Goal: Task Accomplishment & Management: Manage account settings

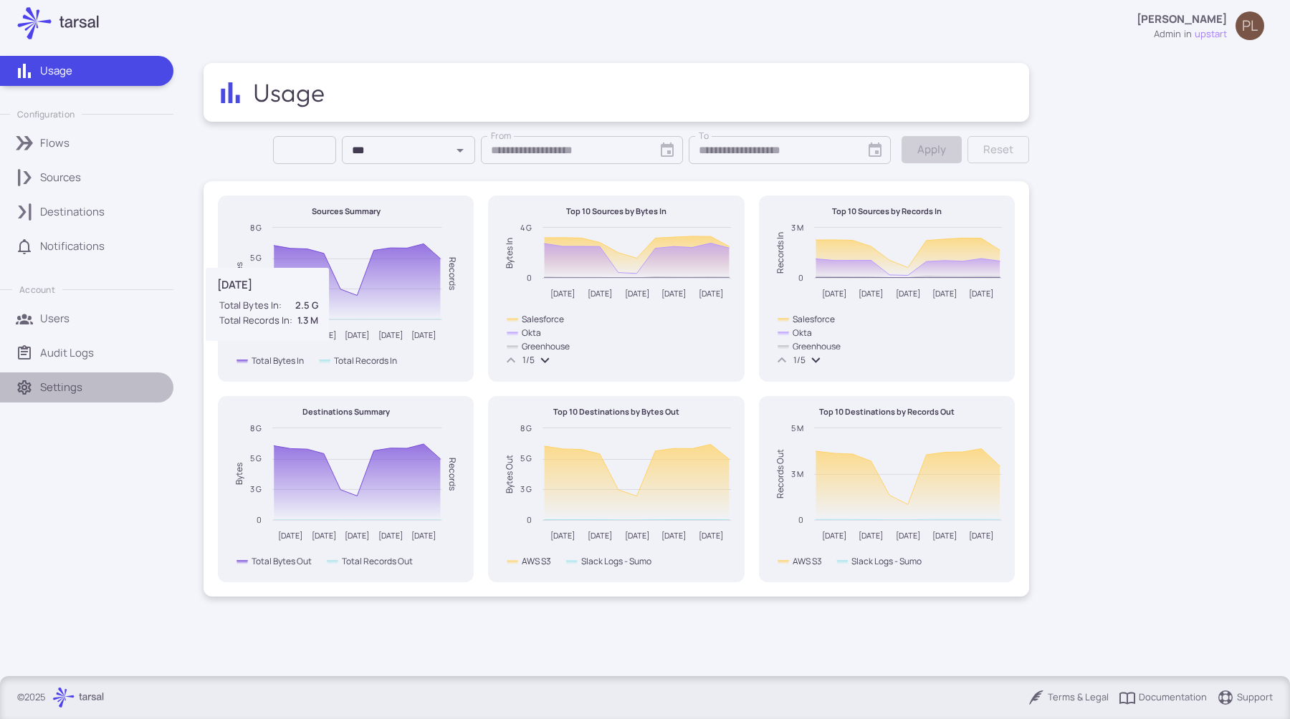
click at [59, 382] on p "Settings" at bounding box center [61, 388] width 42 height 16
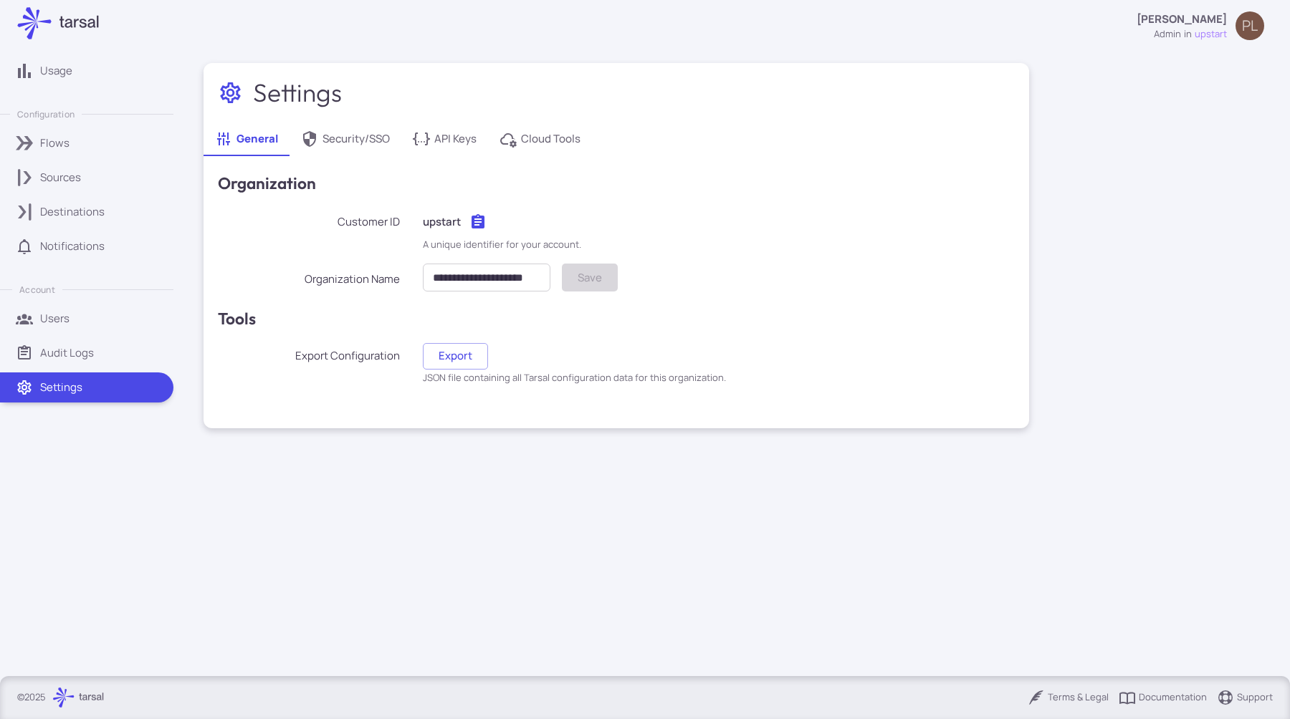
click at [79, 242] on p "Notifications" at bounding box center [72, 247] width 64 height 16
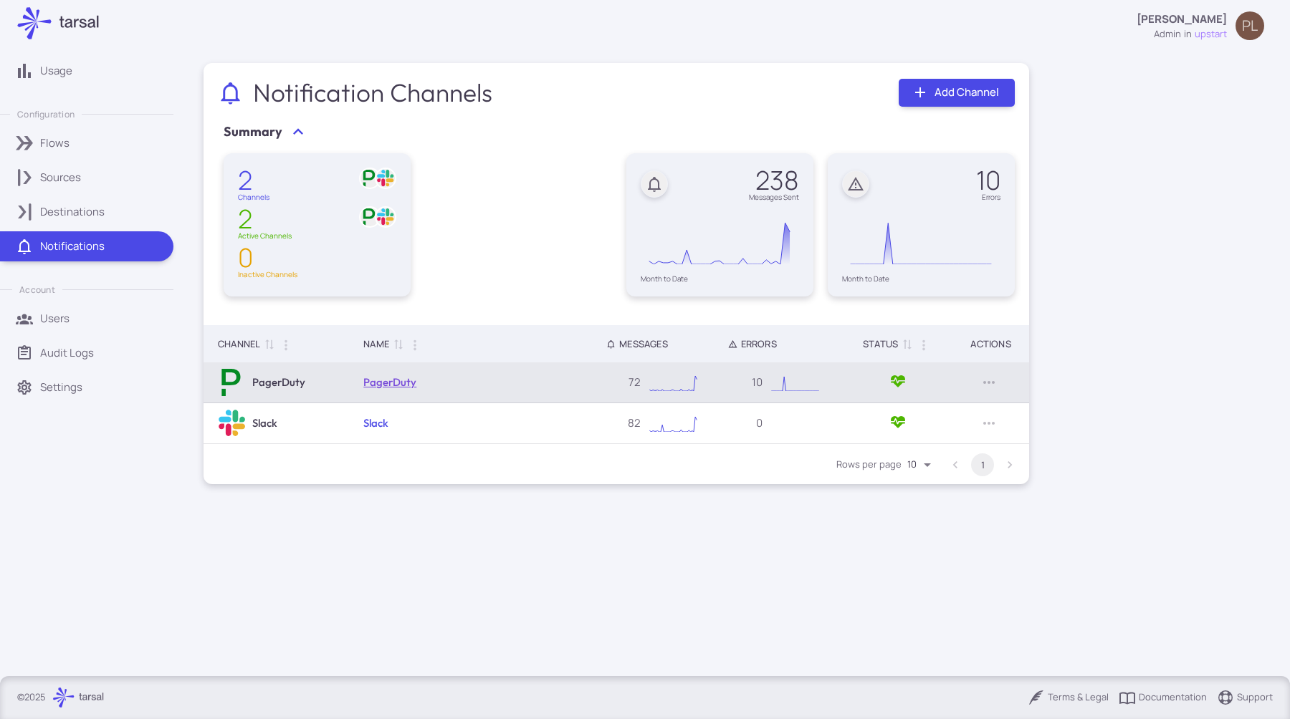
click at [393, 385] on link "PagerDuty" at bounding box center [389, 383] width 53 height 14
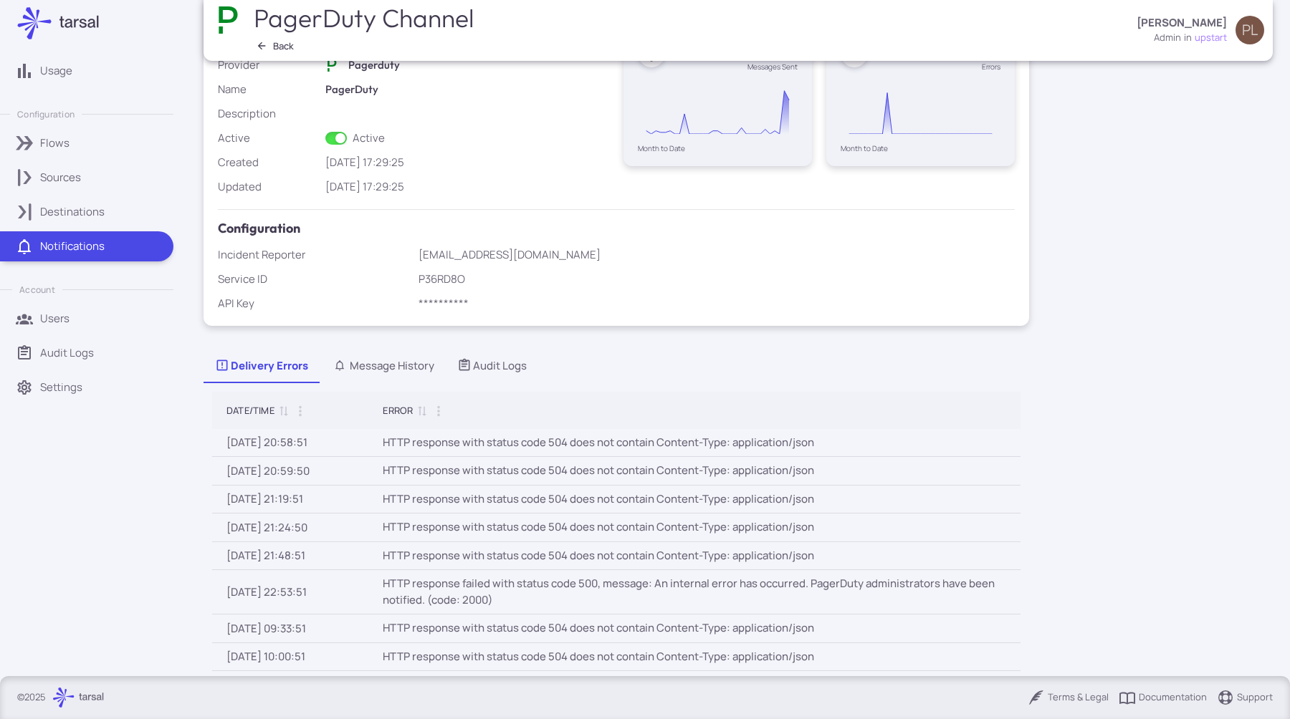
scroll to position [129, 0]
click at [389, 367] on div "Message History" at bounding box center [382, 364] width 103 height 16
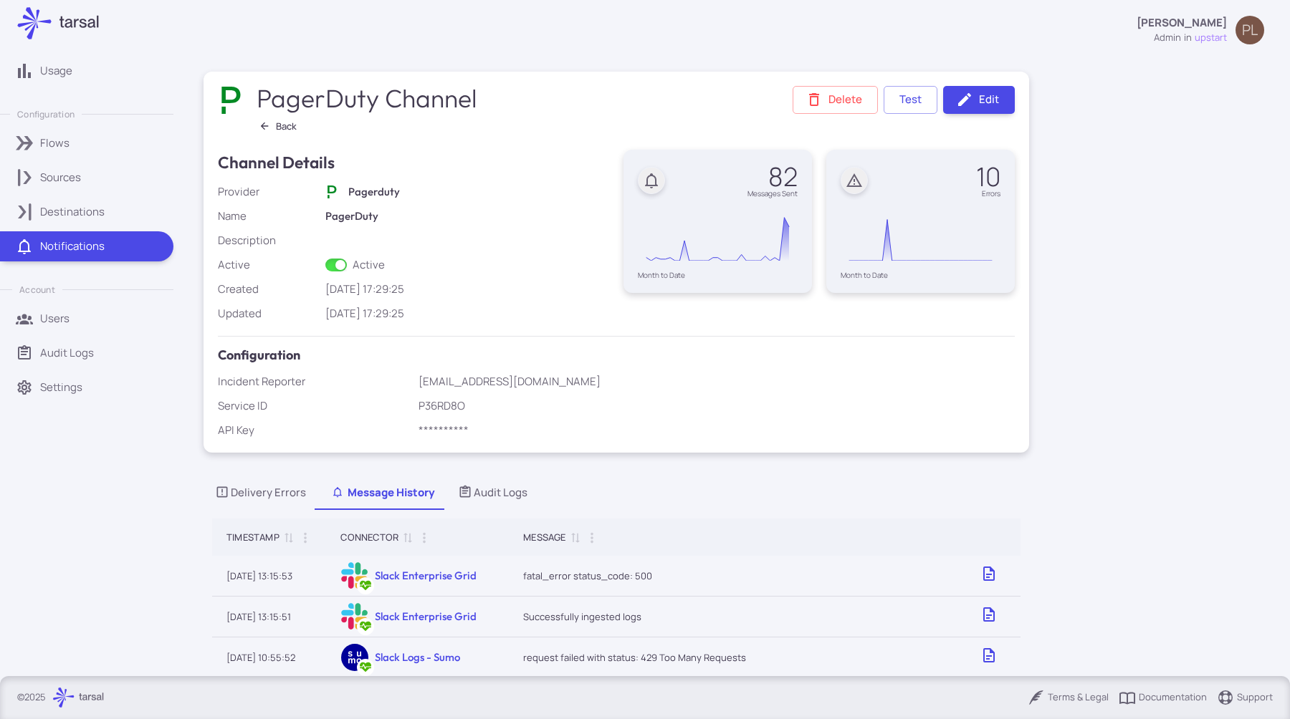
click at [492, 406] on p "P36RD8O" at bounding box center [717, 406] width 596 height 16
click at [967, 91] on icon at bounding box center [964, 99] width 17 height 17
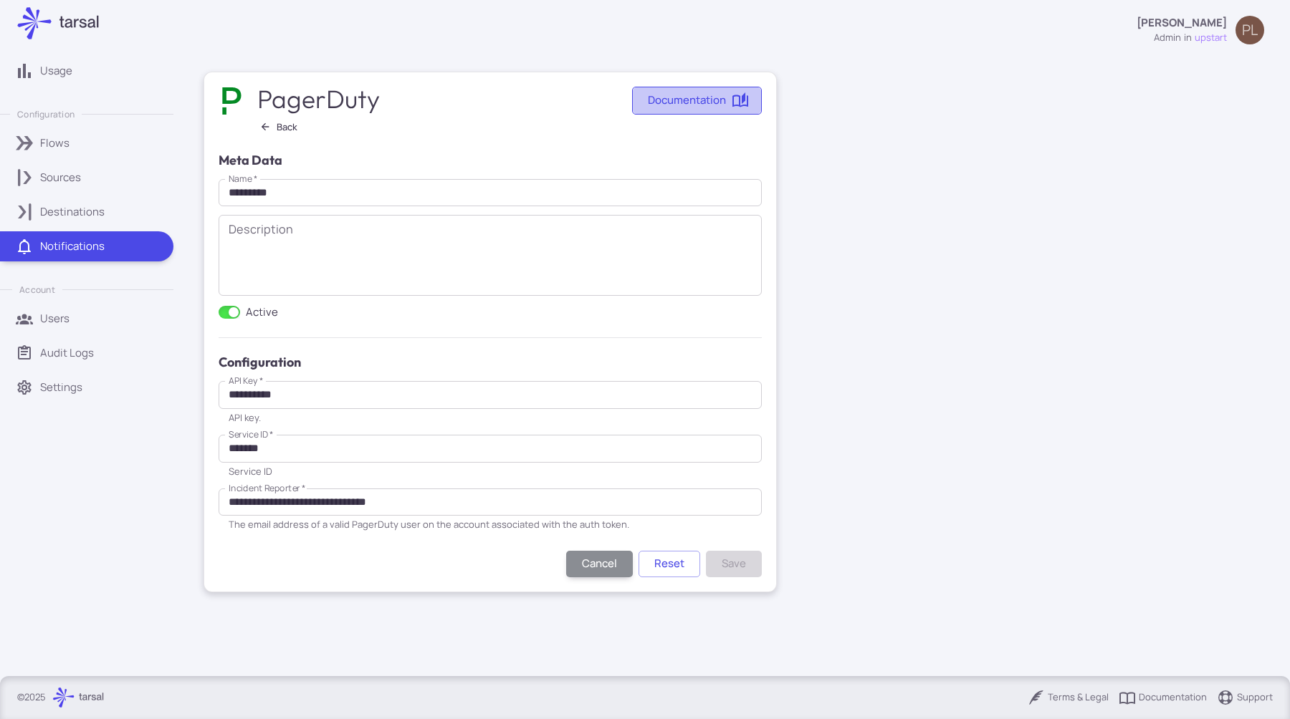
click at [696, 90] on link "Documentation" at bounding box center [697, 101] width 130 height 28
